Goal: Information Seeking & Learning: Learn about a topic

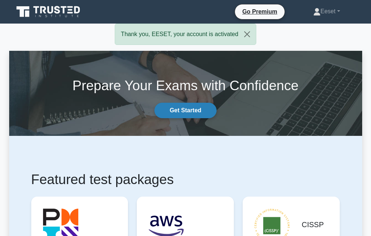
click at [180, 114] on link "Get Started" at bounding box center [186, 110] width 62 height 15
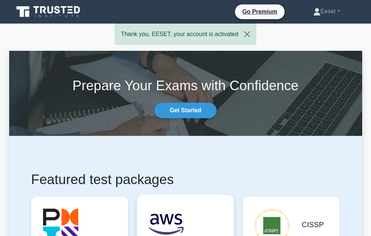
scroll to position [74, 0]
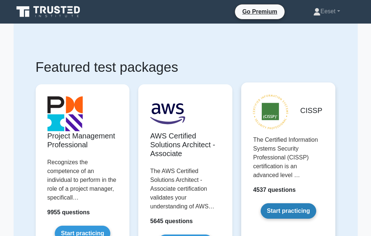
scroll to position [74, 0]
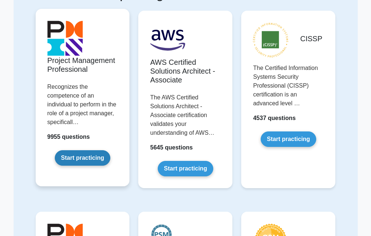
click at [87, 150] on link "Start practicing" at bounding box center [83, 157] width 56 height 15
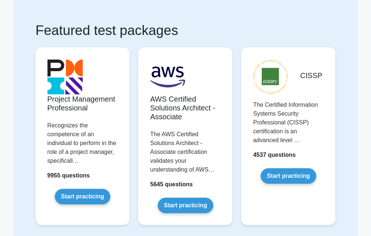
scroll to position [0, 0]
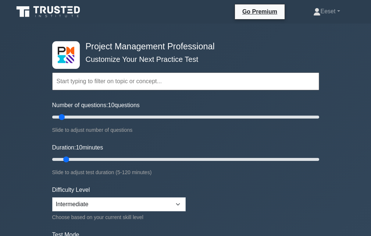
click at [138, 80] on input "text" at bounding box center [185, 81] width 267 height 18
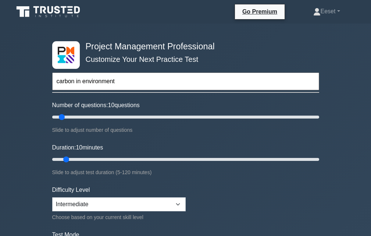
type input "carbon in environment"
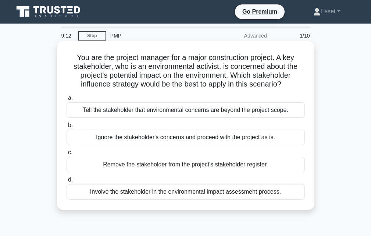
click at [183, 139] on div "Ignore the stakeholder's concerns and proceed with the project as is." at bounding box center [186, 137] width 238 height 15
click at [67, 128] on input "b. Ignore the stakeholder's concerns and proceed with the project as is." at bounding box center [67, 125] width 0 height 5
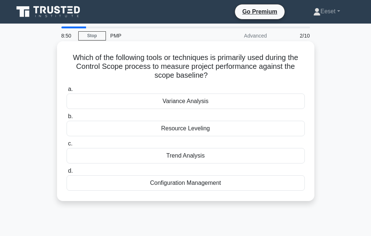
click at [192, 133] on div "Resource Leveling" at bounding box center [186, 128] width 238 height 15
click at [67, 119] on input "b. Resource Leveling" at bounding box center [67, 116] width 0 height 5
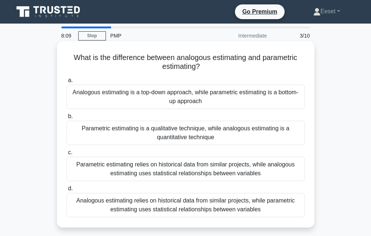
click at [195, 134] on div "Parametric estimating is a qualitative technique, while analogous estimating is…" at bounding box center [186, 133] width 238 height 24
click at [67, 119] on input "b. Parametric estimating is a qualitative technique, while analogous estimating…" at bounding box center [67, 116] width 0 height 5
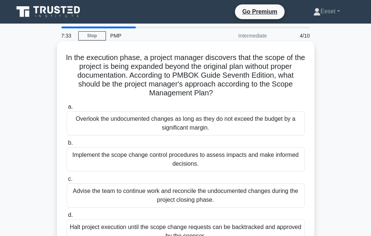
scroll to position [37, 0]
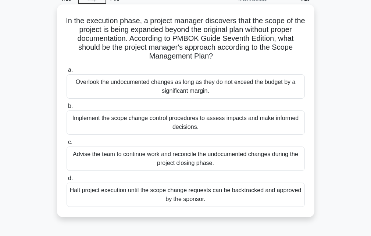
click at [191, 128] on div "Implement the scope change control procedures to assess impacts and make inform…" at bounding box center [186, 122] width 238 height 24
click at [67, 109] on input "b. Implement the scope change control procedures to assess impacts and make inf…" at bounding box center [67, 106] width 0 height 5
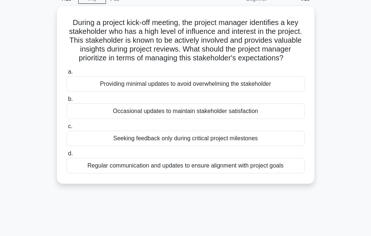
scroll to position [0, 0]
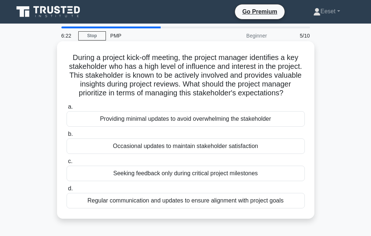
click at [202, 181] on div "Seeking feedback only during critical project milestones" at bounding box center [186, 173] width 238 height 15
click at [67, 164] on input "c. Seeking feedback only during critical project milestones" at bounding box center [67, 161] width 0 height 5
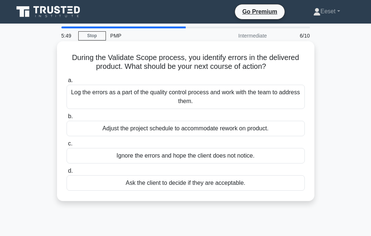
click at [192, 130] on div "Adjust the project schedule to accommodate rework on product." at bounding box center [186, 128] width 238 height 15
click at [67, 119] on input "b. Adjust the project schedule to accommodate rework on product." at bounding box center [67, 116] width 0 height 5
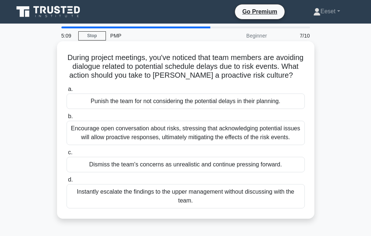
click at [173, 145] on div "Encourage open conversation about risks, stressing that acknowledging potential…" at bounding box center [186, 133] width 238 height 24
click at [67, 119] on input "b. Encourage open conversation about risks, stressing that acknowledging potent…" at bounding box center [67, 116] width 0 height 5
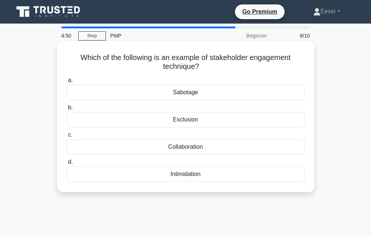
click at [192, 145] on div "Collaboration" at bounding box center [186, 146] width 238 height 15
click at [67, 137] on input "c. Collaboration" at bounding box center [67, 134] width 0 height 5
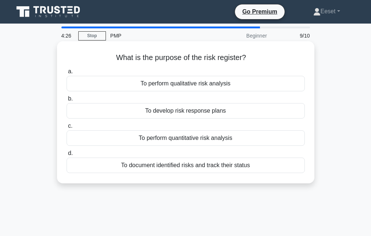
click at [192, 170] on div "To document identified risks and track their status" at bounding box center [186, 164] width 238 height 15
click at [67, 156] on input "d. To document identified risks and track their status" at bounding box center [67, 153] width 0 height 5
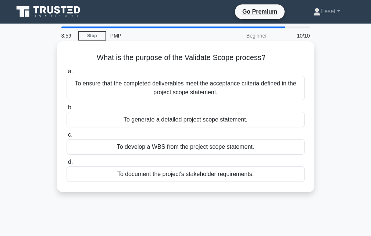
click at [199, 176] on div "To document the project's stakeholder requirements." at bounding box center [186, 173] width 238 height 15
click at [67, 164] on input "d. To document the project's stakeholder requirements." at bounding box center [67, 162] width 0 height 5
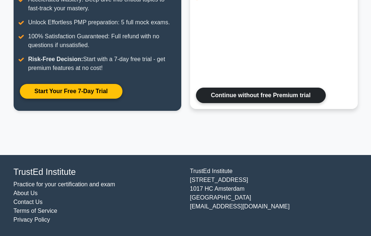
scroll to position [61, 0]
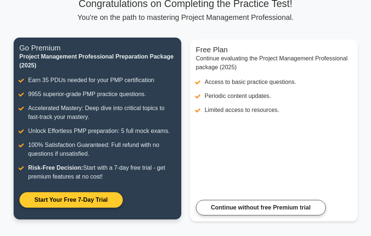
click at [77, 200] on link "Start Your Free 7-Day Trial" at bounding box center [71, 199] width 103 height 15
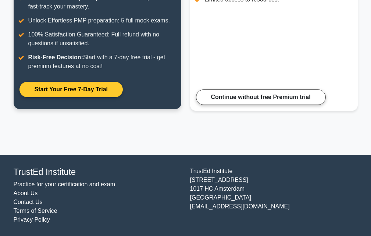
scroll to position [0, 0]
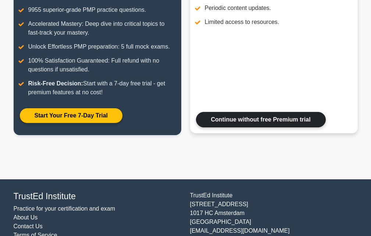
click at [249, 125] on link "Continue without free Premium trial" at bounding box center [261, 119] width 130 height 15
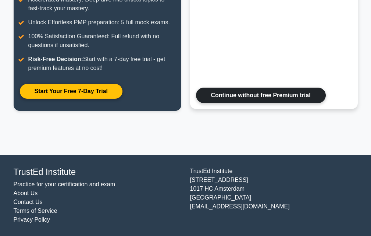
scroll to position [98, 0]
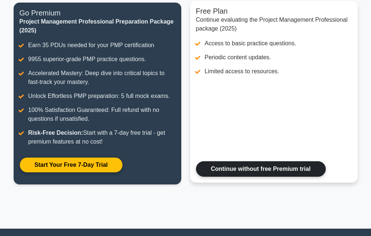
click at [241, 167] on link "Continue without free Premium trial" at bounding box center [261, 168] width 130 height 15
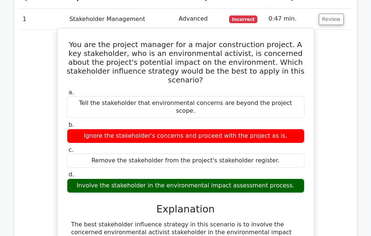
scroll to position [699, 0]
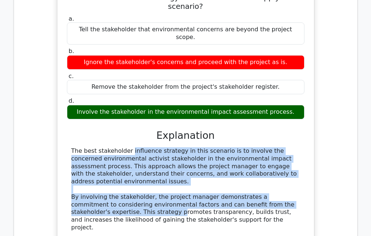
drag, startPoint x: 81, startPoint y: 91, endPoint x: 92, endPoint y: 116, distance: 27.5
click at [96, 148] on div "a. Tell the stakeholder that environmental concerns are beyond the project scop…" at bounding box center [185, 164] width 239 height 300
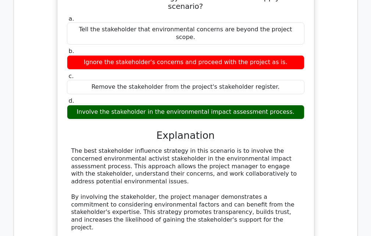
click at [98, 130] on h3 "Explanation" at bounding box center [185, 136] width 229 height 12
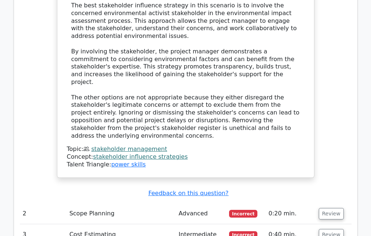
scroll to position [957, 0]
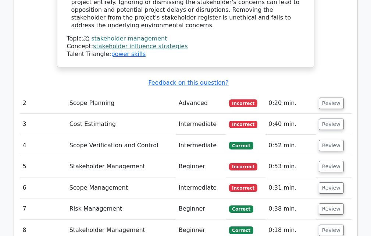
click at [50, 93] on td "2" at bounding box center [43, 103] width 47 height 21
click at [84, 93] on td "Scope Planning" at bounding box center [121, 103] width 109 height 21
click at [27, 93] on td "2" at bounding box center [43, 103] width 47 height 21
click at [327, 98] on button "Review" at bounding box center [331, 103] width 25 height 11
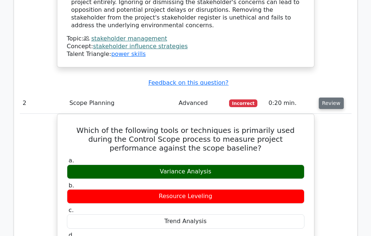
click at [334, 98] on button "Review" at bounding box center [331, 103] width 25 height 11
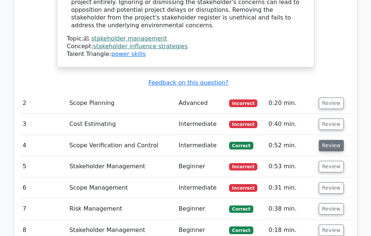
click at [337, 140] on button "Review" at bounding box center [331, 145] width 25 height 11
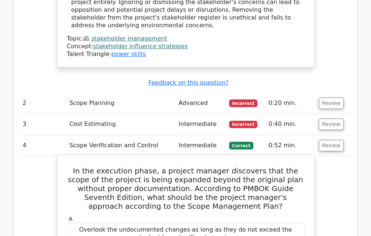
scroll to position [920, 0]
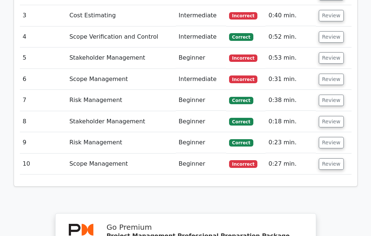
scroll to position [1214, 0]
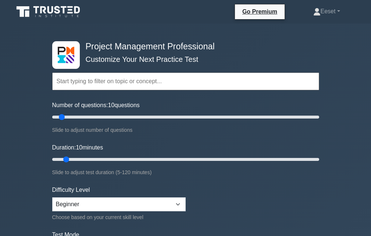
scroll to position [110, 0]
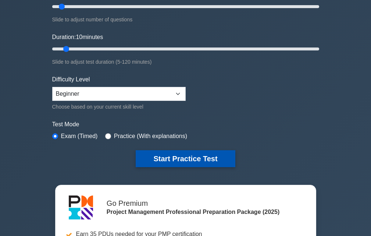
click at [196, 162] on button "Start Practice Test" at bounding box center [185, 158] width 99 height 17
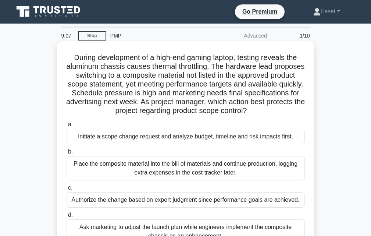
scroll to position [37, 0]
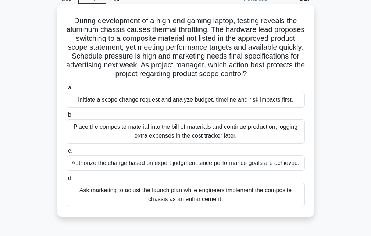
click at [190, 101] on div "Initiate a scope change request and analyze budget, timeline and risk impacts f…" at bounding box center [186, 99] width 238 height 15
click at [67, 90] on input "a. Initiate a scope change request and analyze budget, timeline and risk impact…" at bounding box center [67, 87] width 0 height 5
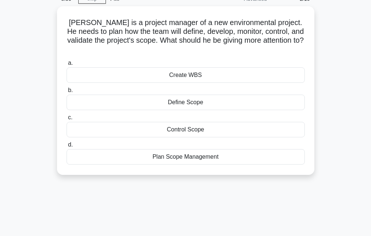
scroll to position [0, 0]
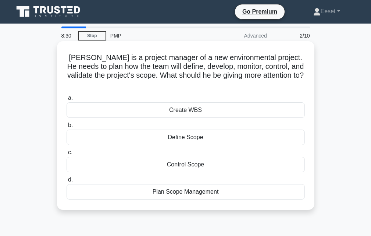
click at [192, 131] on div "Define Scope" at bounding box center [186, 137] width 238 height 15
click at [67, 128] on input "b. Define Scope" at bounding box center [67, 125] width 0 height 5
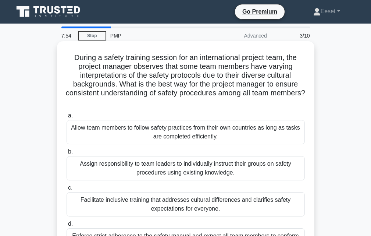
scroll to position [37, 0]
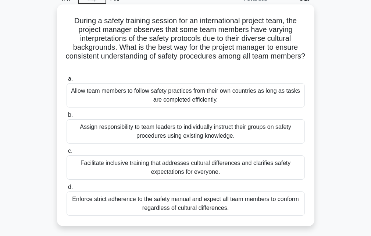
click at [184, 167] on div "Facilitate inclusive training that addresses cultural differences and clarifies…" at bounding box center [186, 167] width 238 height 24
click at [67, 153] on input "c. Facilitate inclusive training that addresses cultural differences and clarif…" at bounding box center [67, 151] width 0 height 5
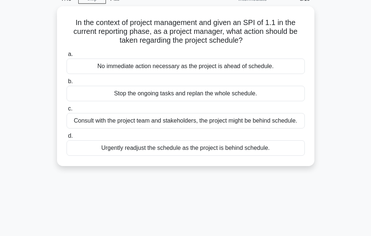
scroll to position [0, 0]
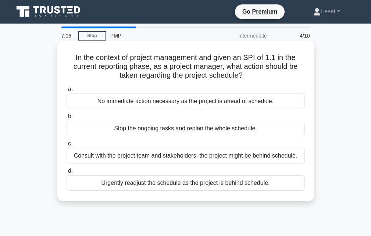
click at [221, 158] on div "Consult with the project team and stakeholders, the project might be behind sch…" at bounding box center [186, 155] width 238 height 15
click at [67, 146] on input "c. Consult with the project team and stakeholders, the project might be behind …" at bounding box center [67, 143] width 0 height 5
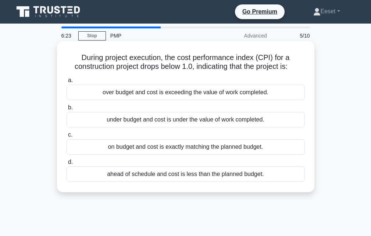
click at [219, 178] on div "ahead of schedule and cost is less than the planned budget." at bounding box center [186, 173] width 238 height 15
click at [67, 164] on input "d. ahead of schedule and cost is less than the planned budget." at bounding box center [67, 162] width 0 height 5
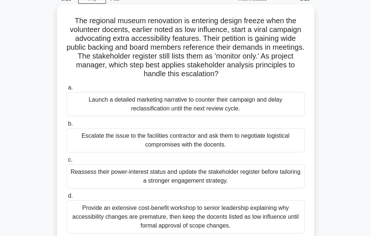
scroll to position [74, 0]
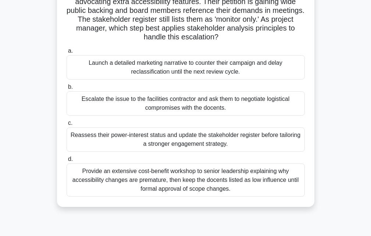
click at [199, 183] on div "Provide an extensive cost-benefit workshop to senior leadership explaining why …" at bounding box center [186, 179] width 238 height 33
click at [67, 162] on input "d. Provide an extensive cost-benefit workshop to senior leadership explaining w…" at bounding box center [67, 159] width 0 height 5
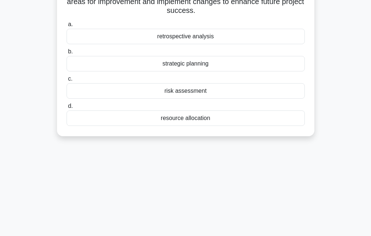
scroll to position [0, 0]
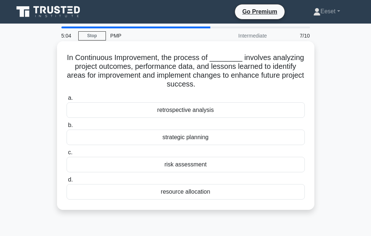
click at [206, 111] on div "retrospective analysis" at bounding box center [186, 109] width 238 height 15
click at [67, 100] on input "a. retrospective analysis" at bounding box center [67, 98] width 0 height 5
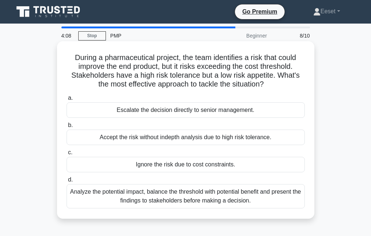
click at [199, 196] on div "Analyze the potential impact, balance the threshold with potential benefit and …" at bounding box center [186, 196] width 238 height 24
click at [67, 182] on input "d. Analyze the potential impact, balance the threshold with potential benefit a…" at bounding box center [67, 179] width 0 height 5
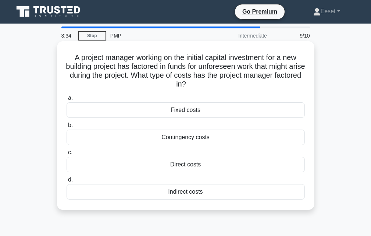
click at [200, 195] on div "Indirect costs" at bounding box center [186, 191] width 238 height 15
click at [67, 182] on input "d. Indirect costs" at bounding box center [67, 179] width 0 height 5
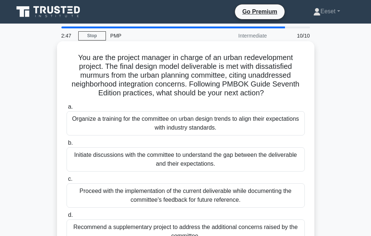
click at [183, 160] on div "Initiate discussions with the committee to understand the gap between the deliv…" at bounding box center [186, 159] width 238 height 24
click at [67, 145] on input "b. Initiate discussions with the committee to understand the gap between the de…" at bounding box center [67, 143] width 0 height 5
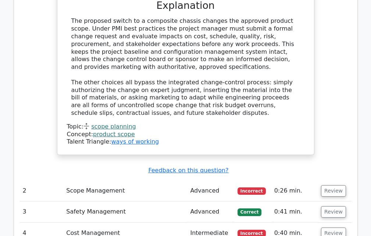
scroll to position [957, 0]
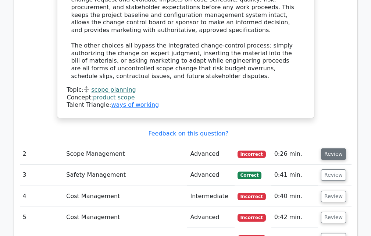
click at [336, 148] on button "Review" at bounding box center [333, 153] width 25 height 11
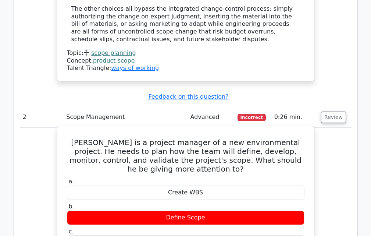
scroll to position [1030, 0]
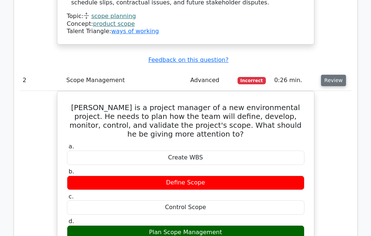
click at [329, 75] on button "Review" at bounding box center [333, 80] width 25 height 11
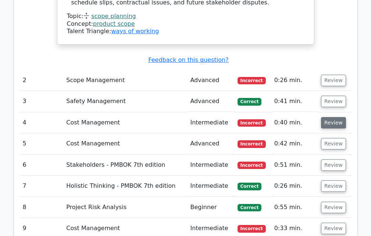
click at [337, 117] on button "Review" at bounding box center [333, 122] width 25 height 11
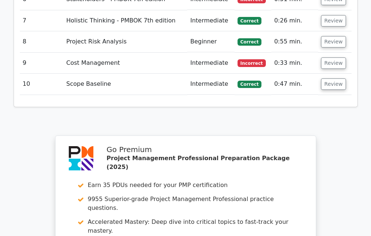
scroll to position [1619, 0]
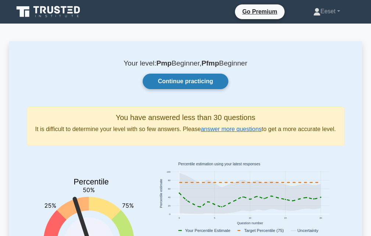
click at [202, 85] on link "Continue practicing" at bounding box center [185, 81] width 85 height 15
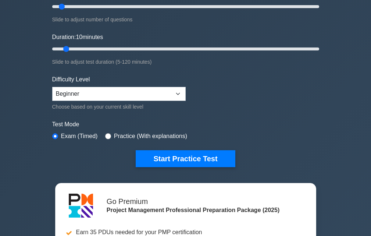
scroll to position [147, 0]
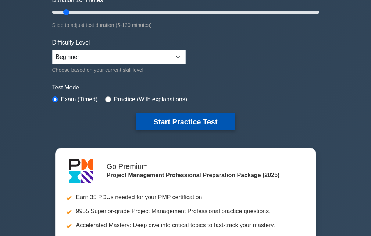
click at [193, 120] on button "Start Practice Test" at bounding box center [185, 121] width 99 height 17
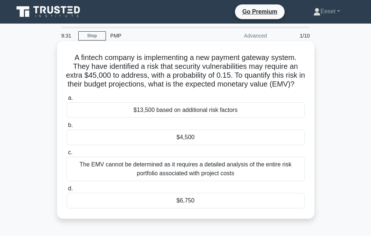
scroll to position [37, 0]
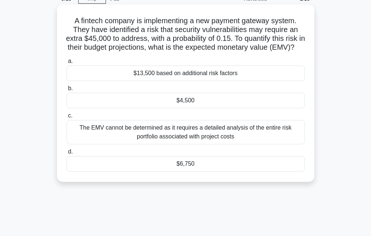
click at [194, 142] on div "The EMV cannot be determined as it requires a detailed analysis of the entire r…" at bounding box center [186, 132] width 238 height 24
click at [67, 118] on input "c. The EMV cannot be determined as it requires a detailed analysis of the entir…" at bounding box center [67, 115] width 0 height 5
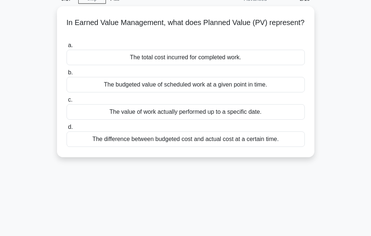
scroll to position [0, 0]
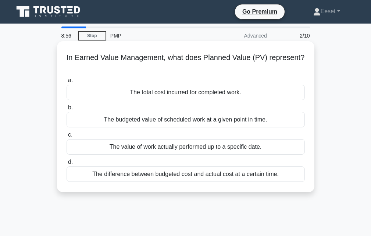
click at [216, 122] on div "The budgeted value of scheduled work at a given point in time." at bounding box center [186, 119] width 238 height 15
click at [67, 110] on input "b. The budgeted value of scheduled work at a given point in time." at bounding box center [67, 107] width 0 height 5
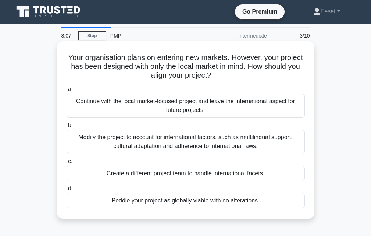
click at [223, 176] on div "Create a different project team to handle international facets." at bounding box center [186, 173] width 238 height 15
click at [67, 164] on input "c. Create a different project team to handle international facets." at bounding box center [67, 161] width 0 height 5
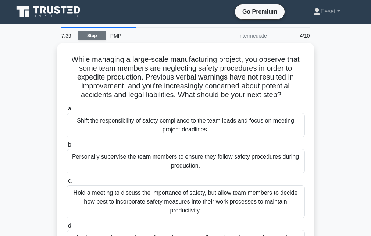
click at [91, 36] on link "Stop" at bounding box center [92, 35] width 28 height 9
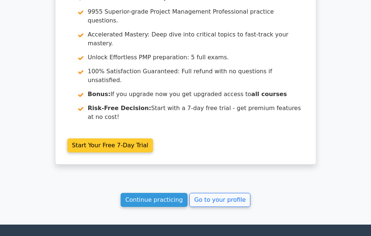
scroll to position [1034, 0]
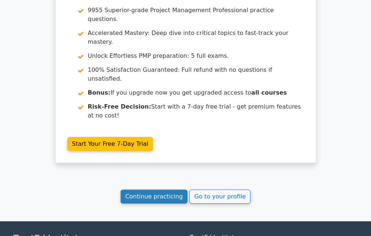
click at [160, 190] on link "Continue practicing" at bounding box center [154, 197] width 67 height 14
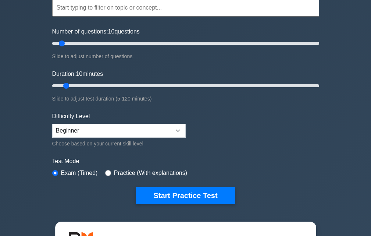
scroll to position [184, 0]
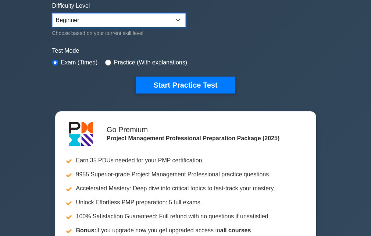
click at [177, 21] on select "Beginner Intermediate Expert" at bounding box center [119, 20] width 134 height 14
click at [45, 82] on div "Project Management Professional Customize Your Next Practice Test Topics Scope …" at bounding box center [185, 71] width 371 height 463
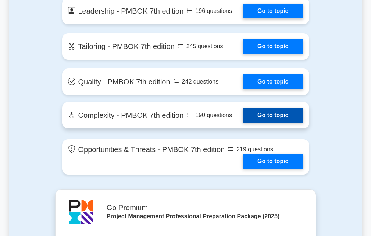
scroll to position [1987, 0]
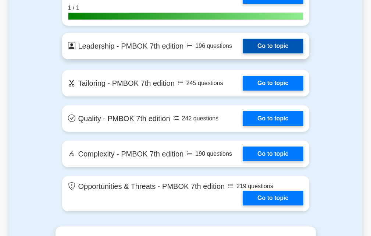
click at [284, 46] on link "Go to topic" at bounding box center [273, 46] width 60 height 15
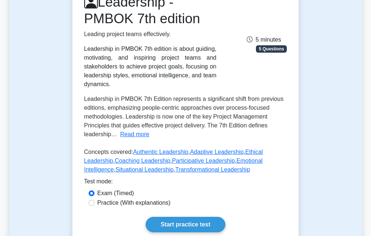
scroll to position [184, 0]
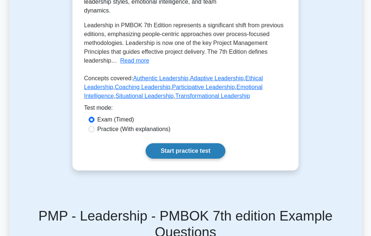
click at [187, 152] on link "Start practice test" at bounding box center [186, 150] width 80 height 15
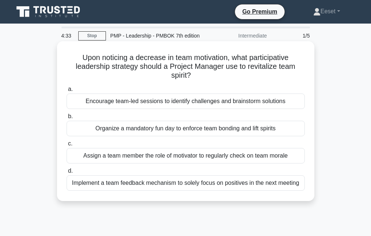
click at [177, 157] on div "Assign a team member the role of motivator to regularly check on team morale" at bounding box center [186, 155] width 238 height 15
click at [67, 146] on input "c. Assign a team member the role of motivator to regularly check on team morale" at bounding box center [67, 143] width 0 height 5
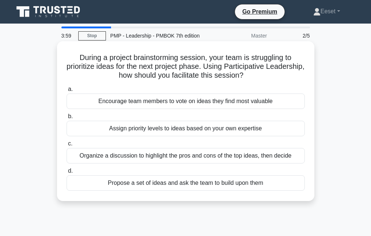
click at [186, 101] on div "Encourage team members to vote on ideas they find most valuable" at bounding box center [186, 100] width 238 height 15
click at [67, 92] on input "a. Encourage team members to vote on ideas they find most valuable" at bounding box center [67, 89] width 0 height 5
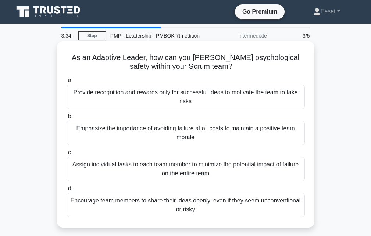
click at [172, 202] on div "Encourage team members to share their ideas openly, even if they seem unconvent…" at bounding box center [186, 205] width 238 height 24
click at [195, 212] on div "Encourage team members to share their ideas openly, even if they seem unconvent…" at bounding box center [186, 205] width 238 height 24
click at [67, 191] on input "d. Encourage team members to share their ideas openly, even if they seem unconv…" at bounding box center [67, 188] width 0 height 5
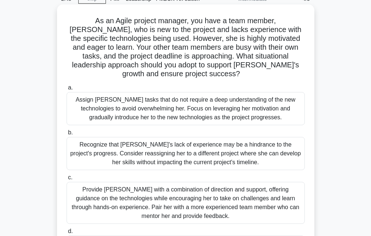
scroll to position [74, 0]
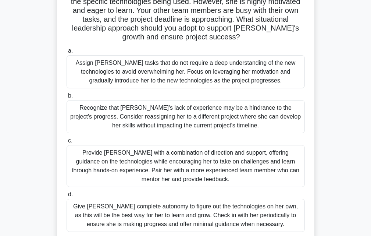
click at [214, 159] on div "Provide Sarah with a combination of direction and support, offering guidance on…" at bounding box center [186, 166] width 238 height 42
click at [67, 143] on input "c. Provide Sarah with a combination of direction and support, offering guidance…" at bounding box center [67, 140] width 0 height 5
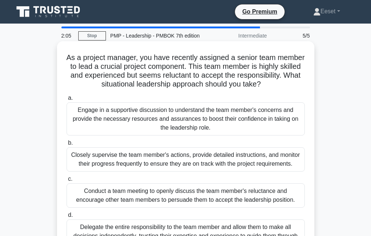
scroll to position [37, 0]
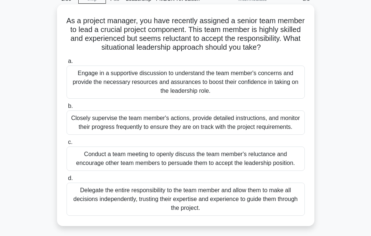
click at [200, 134] on div "Closely supervise the team member's actions, provide detailed instructions, and…" at bounding box center [186, 122] width 238 height 24
click at [67, 109] on input "b. Closely supervise the team member's actions, provide detailed instructions, …" at bounding box center [67, 106] width 0 height 5
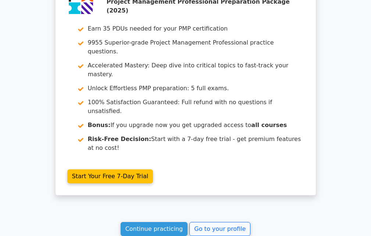
scroll to position [1150, 0]
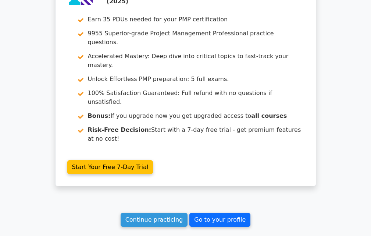
click at [199, 213] on link "Go to your profile" at bounding box center [220, 220] width 61 height 14
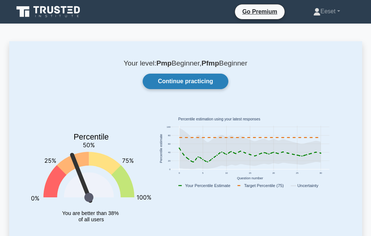
click at [190, 86] on link "Continue practicing" at bounding box center [185, 81] width 85 height 15
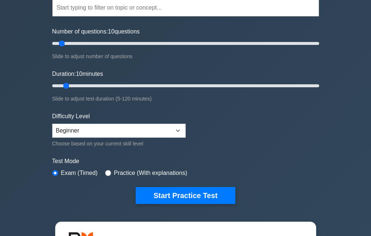
scroll to position [147, 0]
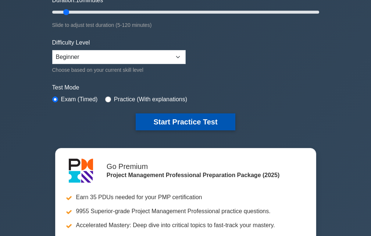
click at [179, 119] on button "Start Practice Test" at bounding box center [185, 121] width 99 height 17
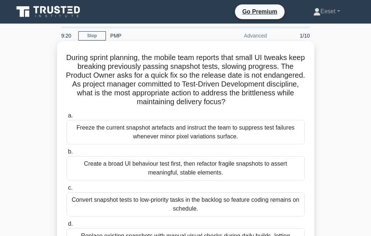
scroll to position [74, 0]
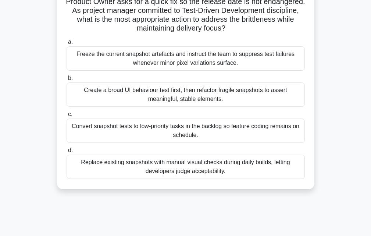
click at [181, 99] on div "Create a broad UI behaviour test first, then refactor fragile snapshots to asse…" at bounding box center [186, 94] width 238 height 24
click at [67, 81] on input "b. Create a broad UI behaviour test first, then refactor fragile snapshots to a…" at bounding box center [67, 78] width 0 height 5
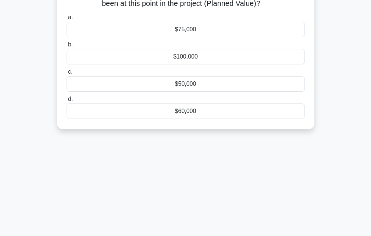
scroll to position [0, 0]
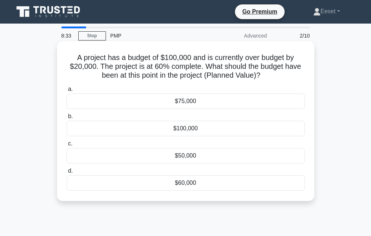
click at [190, 183] on div "$60,000" at bounding box center [186, 182] width 238 height 15
click at [67, 173] on input "d. $60,000" at bounding box center [67, 171] width 0 height 5
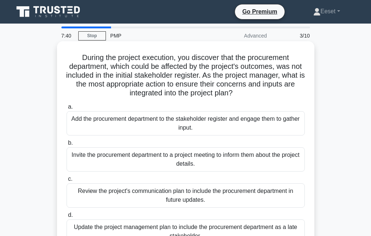
click at [183, 125] on div "Add the procurement department to the stakeholder register and engage them to g…" at bounding box center [186, 123] width 238 height 24
click at [67, 109] on input "a. Add the procurement department to the stakeholder register and engage them t…" at bounding box center [67, 107] width 0 height 5
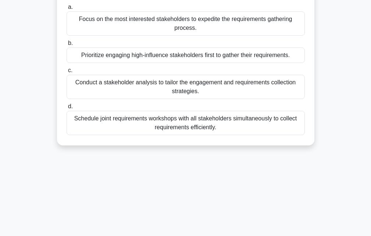
scroll to position [147, 0]
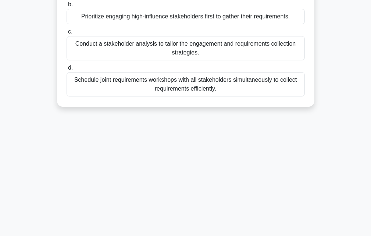
click at [206, 75] on div "Schedule joint requirements workshops with all stakeholders simultaneously to c…" at bounding box center [186, 84] width 238 height 24
click at [67, 70] on input "d. Schedule joint requirements workshops with all stakeholders simultaneously t…" at bounding box center [67, 67] width 0 height 5
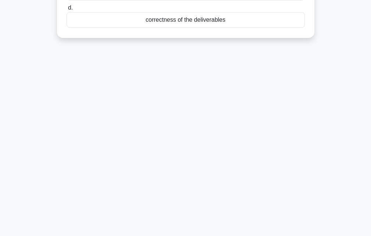
scroll to position [0, 0]
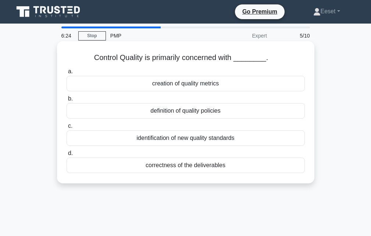
click at [198, 166] on div "correctness of the deliverables" at bounding box center [186, 164] width 238 height 15
click at [67, 156] on input "d. correctness of the deliverables" at bounding box center [67, 153] width 0 height 5
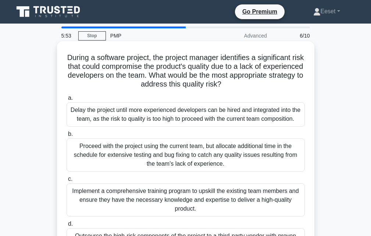
scroll to position [37, 0]
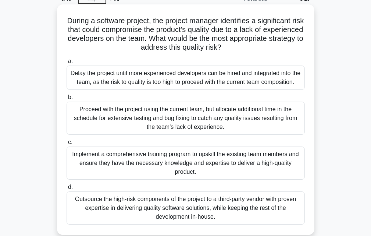
click at [169, 161] on div "Implement a comprehensive training program to upskill the existing team members…" at bounding box center [186, 162] width 238 height 33
click at [67, 145] on input "c. Implement a comprehensive training program to upskill the existing team memb…" at bounding box center [67, 142] width 0 height 5
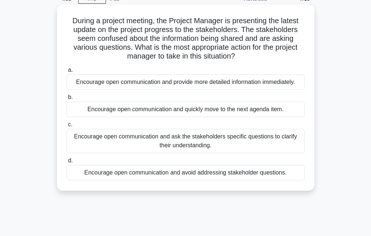
click at [206, 145] on div "Encourage open communication and ask the stakeholders specific questions to cla…" at bounding box center [186, 141] width 238 height 24
click at [67, 127] on input "c. Encourage open communication and ask the stakeholders specific questions to …" at bounding box center [67, 124] width 0 height 5
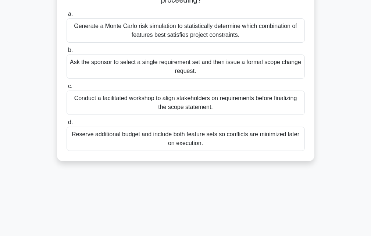
scroll to position [0, 0]
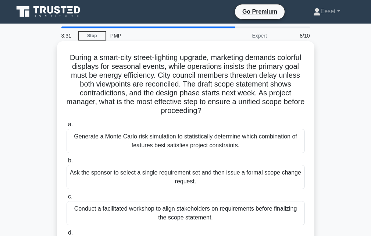
click at [213, 146] on div "Generate a Monte Carlo risk simulation to statistically determine which combina…" at bounding box center [186, 141] width 238 height 24
click at [67, 127] on input "a. Generate a Monte Carlo risk simulation to statistically determine which comb…" at bounding box center [67, 124] width 0 height 5
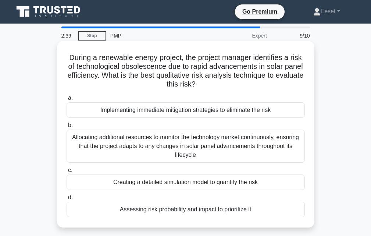
click at [185, 110] on div "Implementing immediate mitigation strategies to eliminate the risk" at bounding box center [186, 109] width 238 height 15
click at [67, 100] on input "a. Implementing immediate mitigation strategies to eliminate the risk" at bounding box center [67, 98] width 0 height 5
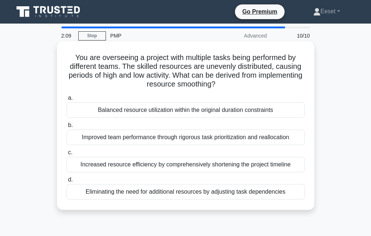
click at [195, 166] on div "Increased resource efficiency by comprehensively shortening the project timeline" at bounding box center [186, 164] width 238 height 15
click at [67, 155] on input "c. Increased resource efficiency by comprehensively shortening the project time…" at bounding box center [67, 152] width 0 height 5
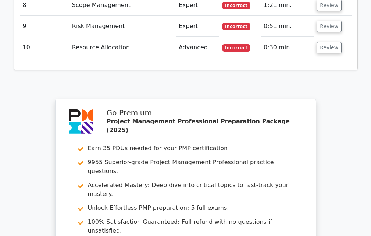
scroll to position [1386, 0]
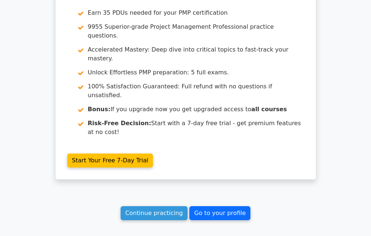
click at [215, 206] on link "Go to your profile" at bounding box center [220, 213] width 61 height 14
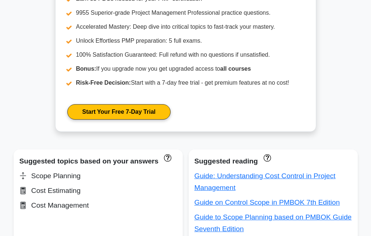
scroll to position [515, 0]
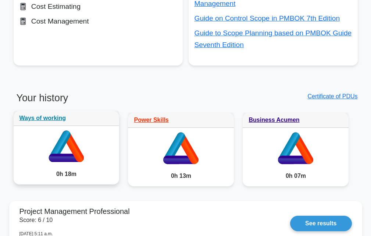
click at [65, 145] on icon at bounding box center [60, 147] width 22 height 32
click at [56, 120] on link "Ways of working" at bounding box center [43, 118] width 47 height 6
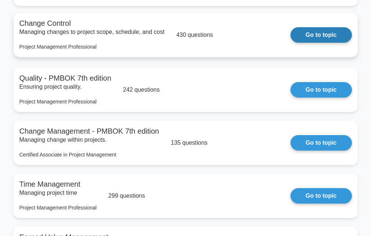
scroll to position [994, 0]
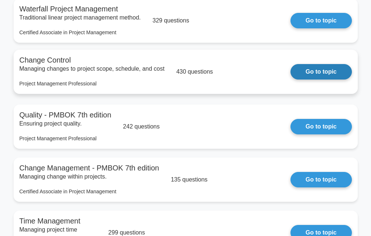
click at [322, 78] on link "Go to topic" at bounding box center [321, 71] width 61 height 15
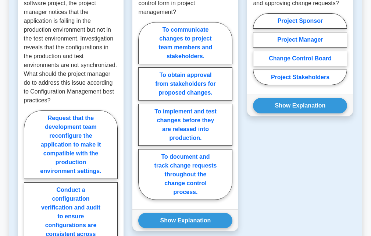
scroll to position [626, 0]
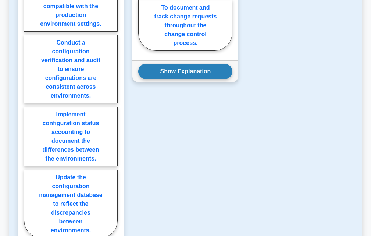
click at [191, 64] on button "Show Explanation" at bounding box center [185, 71] width 94 height 15
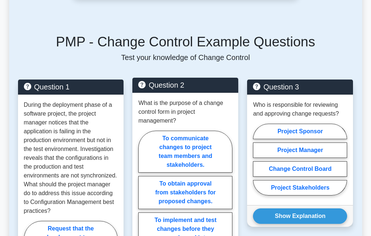
scroll to position [515, 0]
